Goal: Information Seeking & Learning: Learn about a topic

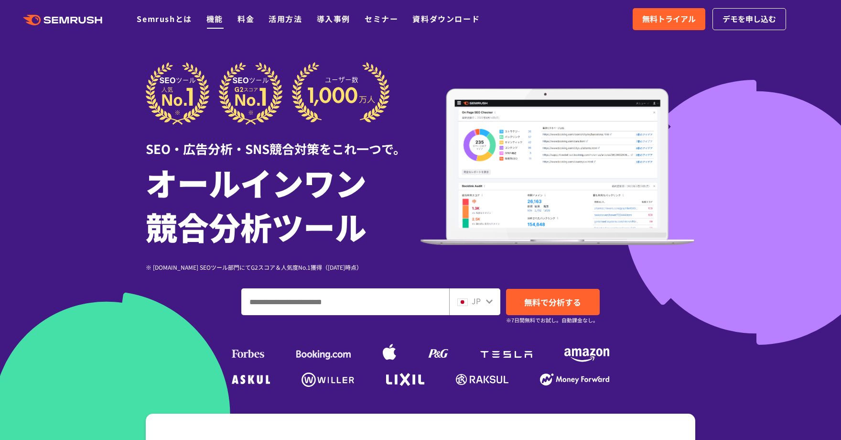
click at [217, 22] on link "機能" at bounding box center [214, 18] width 17 height 11
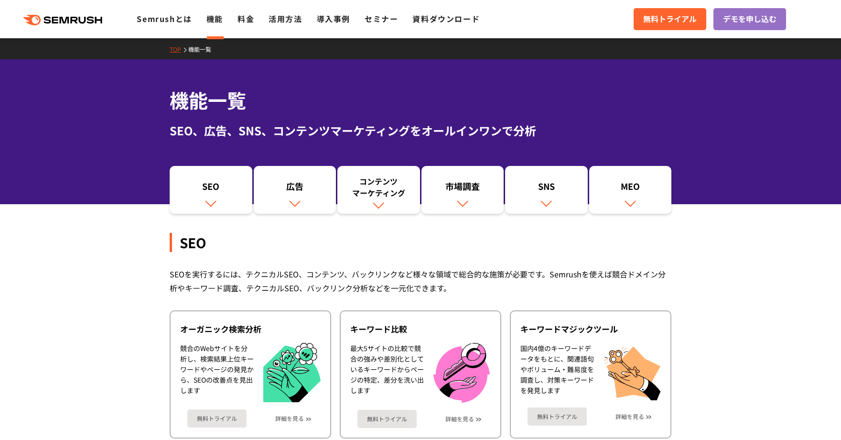
scroll to position [189, 0]
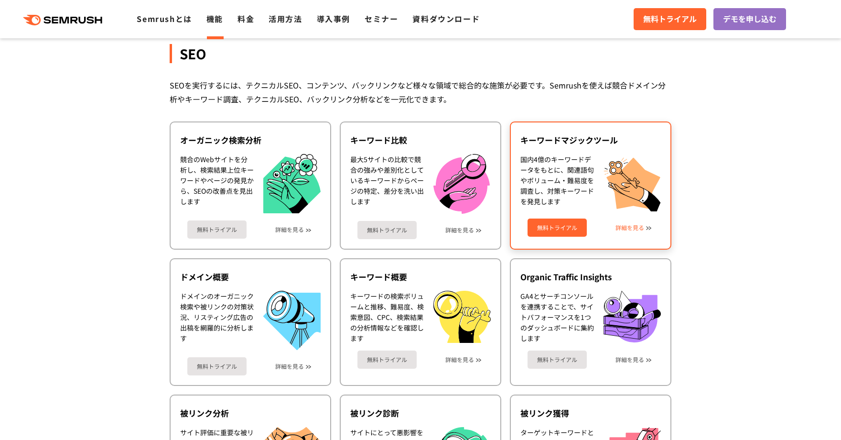
click at [630, 224] on link "詳細を見る" at bounding box center [630, 227] width 29 height 7
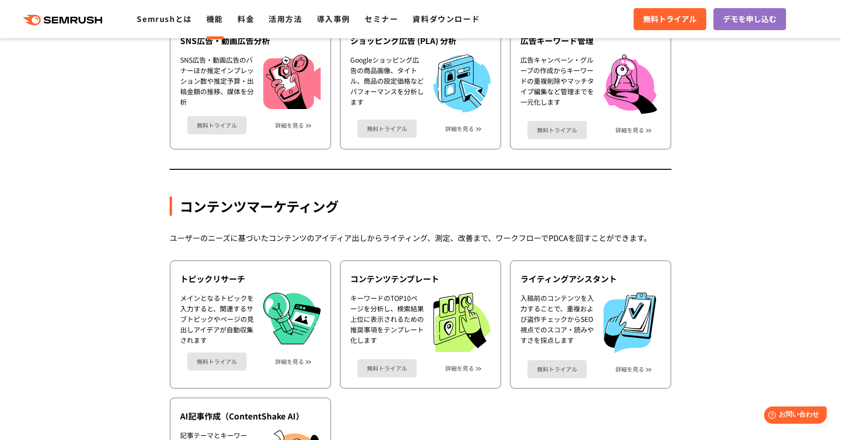
scroll to position [1213, 0]
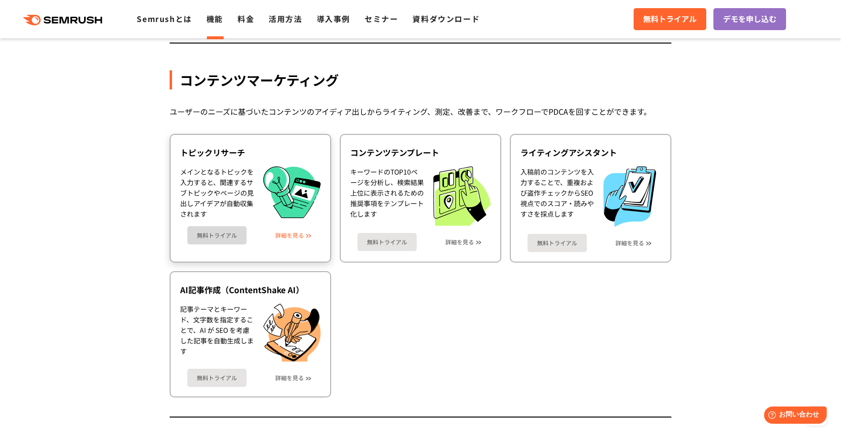
click at [299, 235] on link "詳細を見る" at bounding box center [289, 235] width 29 height 7
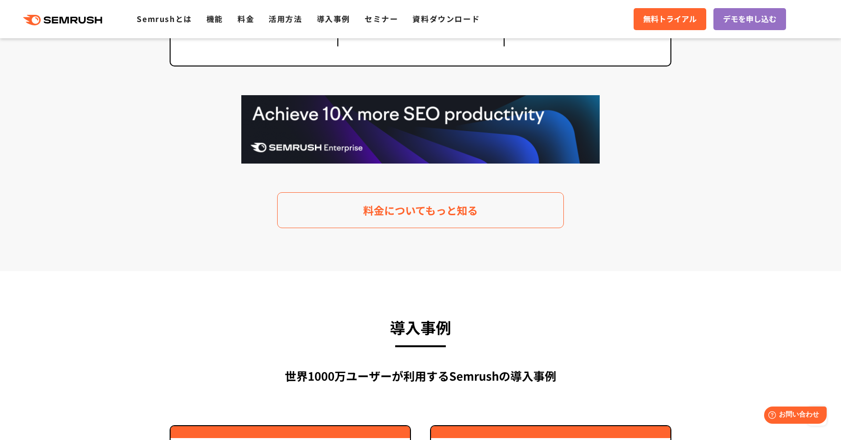
scroll to position [1856, 0]
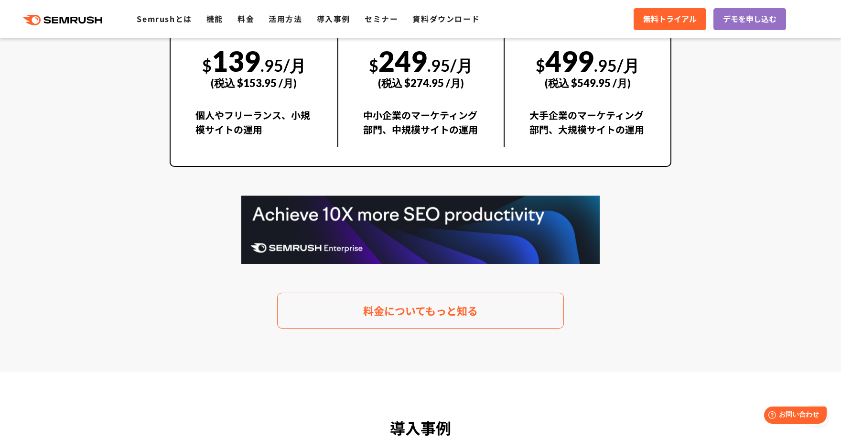
click at [307, 213] on img at bounding box center [420, 229] width 358 height 68
